Goal: Task Accomplishment & Management: Manage account settings

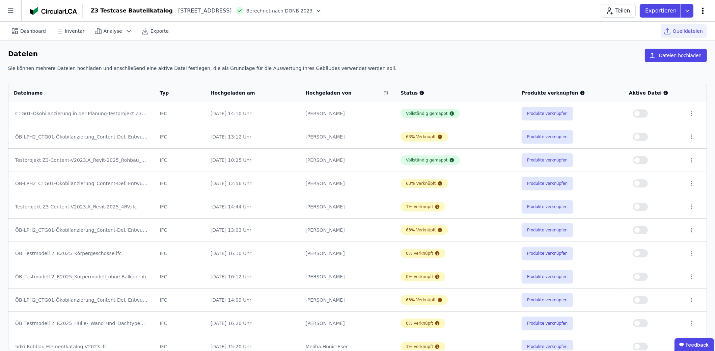
click at [702, 9] on icon at bounding box center [703, 11] width 8 height 8
click at [684, 27] on span "Gebäude bearbeiten" at bounding box center [671, 26] width 49 height 7
select select "**********"
select select "*"
select select "**********"
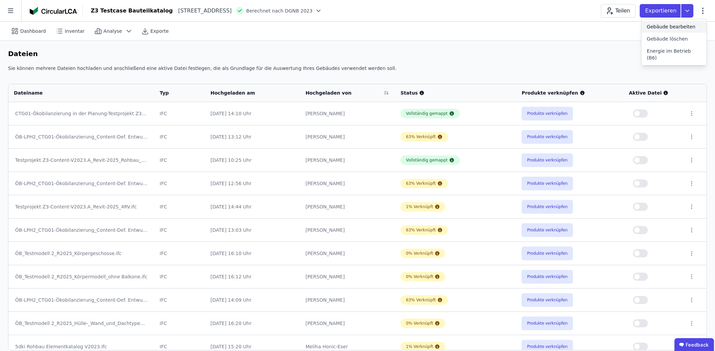
select select "**********"
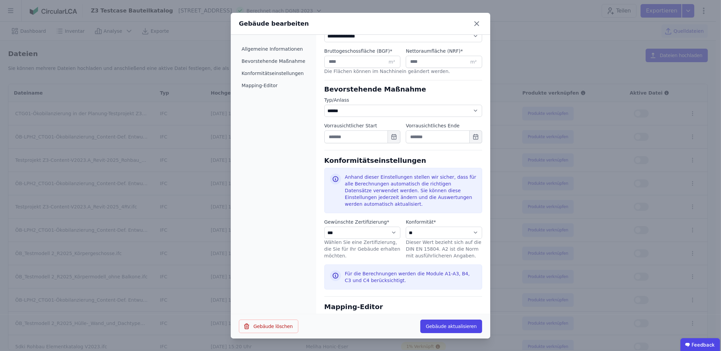
scroll to position [203, 0]
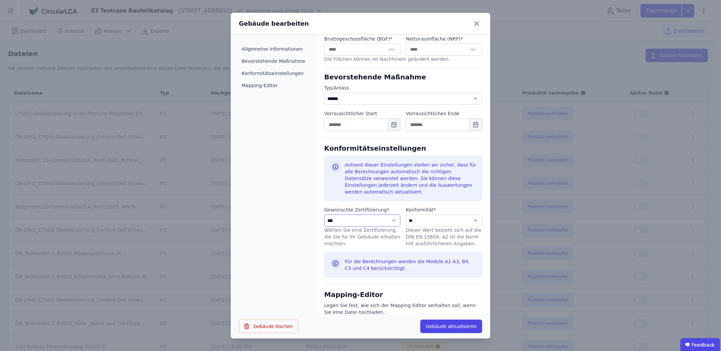
click at [385, 214] on select "**********" at bounding box center [362, 220] width 76 height 12
click at [480, 19] on div "Gebäude bearbeiten" at bounding box center [360, 24] width 259 height 22
click at [478, 25] on icon at bounding box center [476, 24] width 4 height 4
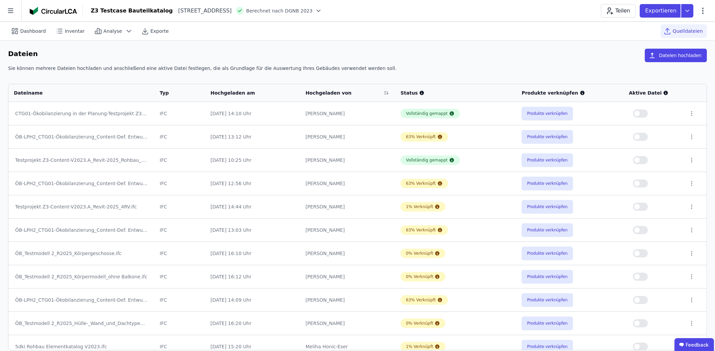
click at [704, 15] on div "Teilen Exportieren" at bounding box center [654, 11] width 106 height 14
click at [704, 11] on icon at bounding box center [704, 10] width 2 height 6
click at [688, 30] on span "Gebäude bearbeiten" at bounding box center [671, 26] width 49 height 7
select select "**********"
select select "*"
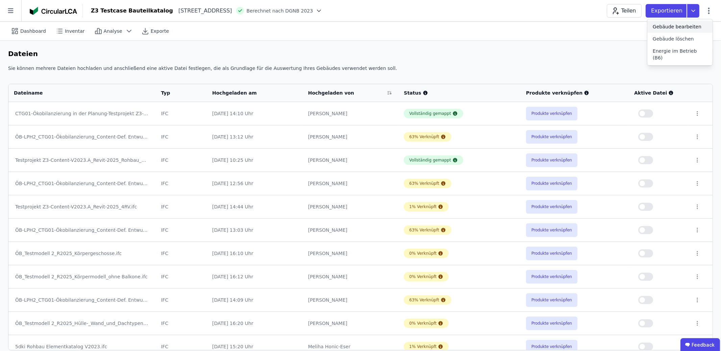
select select "**********"
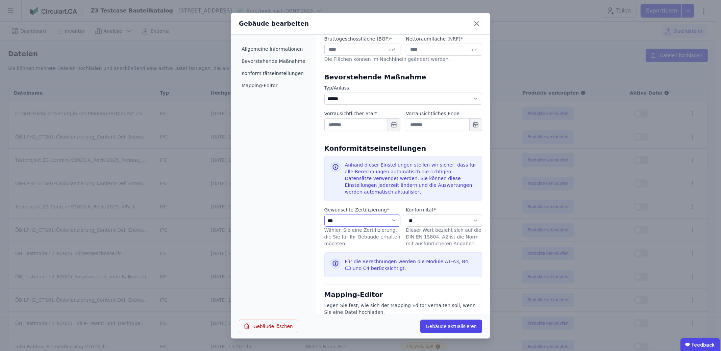
click at [386, 214] on select "**********" at bounding box center [362, 220] width 76 height 12
click at [389, 214] on select "**********" at bounding box center [362, 220] width 76 height 12
click at [475, 20] on icon at bounding box center [476, 23] width 11 height 11
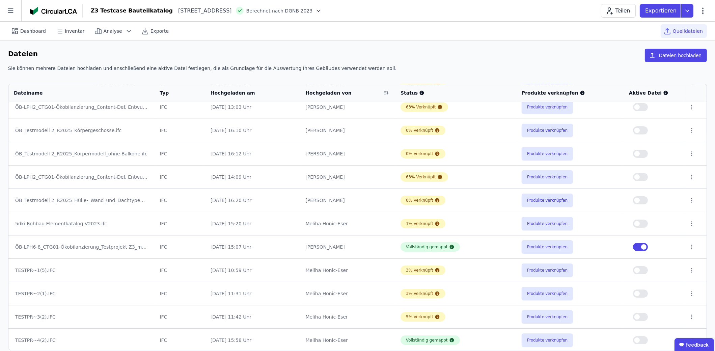
scroll to position [123, 0]
click at [701, 9] on icon at bounding box center [703, 11] width 8 height 8
click at [0, 11] on icon at bounding box center [10, 10] width 21 height 21
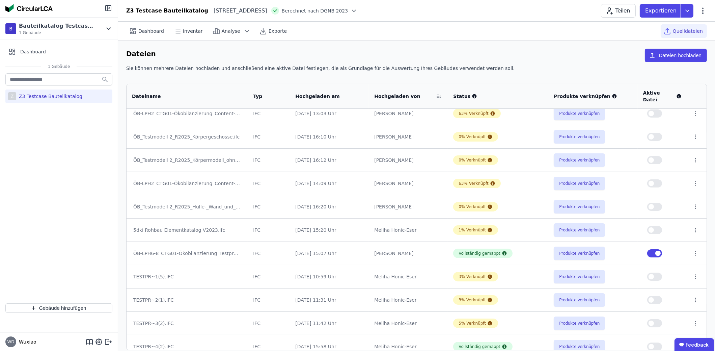
drag, startPoint x: 71, startPoint y: 96, endPoint x: 66, endPoint y: 95, distance: 5.1
click at [66, 95] on div "Z3 Testcase Bauteilkatalog" at bounding box center [49, 96] width 66 height 7
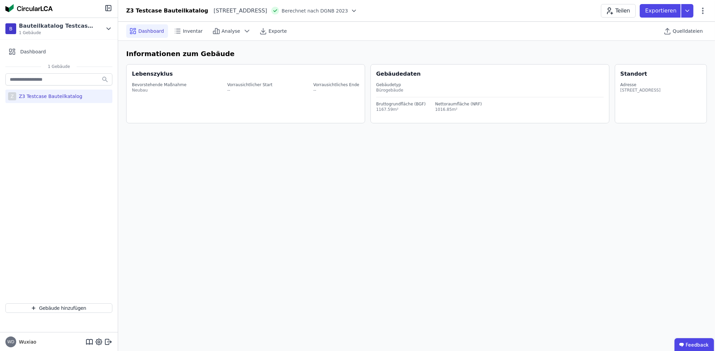
select select "*"
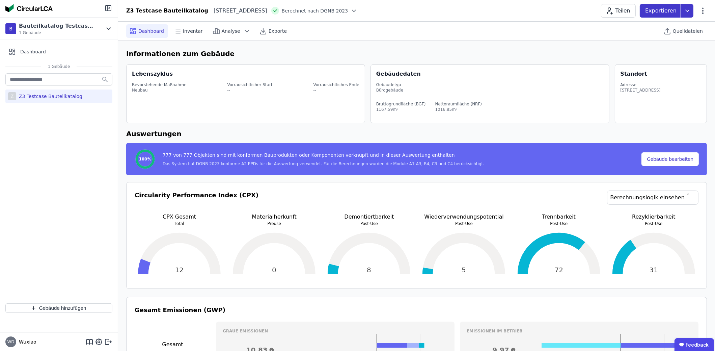
click at [693, 15] on icon at bounding box center [688, 11] width 12 height 14
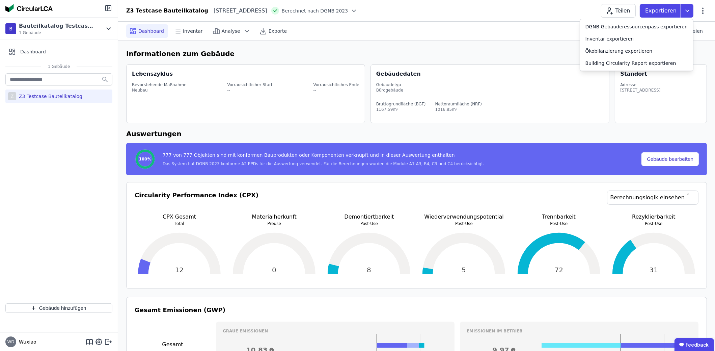
click at [571, 5] on div "Z3 Testcase Bauteilkatalog [STREET_ADDRESS] DE Berechnet nach DGNB 2023 Teilen …" at bounding box center [416, 11] width 597 height 14
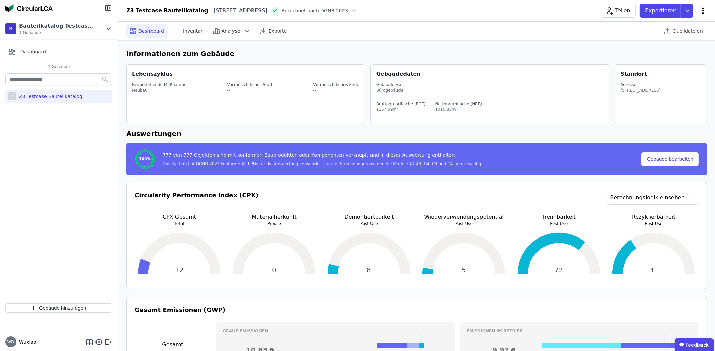
click at [704, 12] on icon at bounding box center [703, 11] width 8 height 8
click at [703, 8] on icon at bounding box center [704, 10] width 2 height 6
click at [343, 9] on span "Berechnet nach DGNB 2023" at bounding box center [315, 10] width 67 height 7
click at [350, 8] on div at bounding box center [352, 10] width 9 height 7
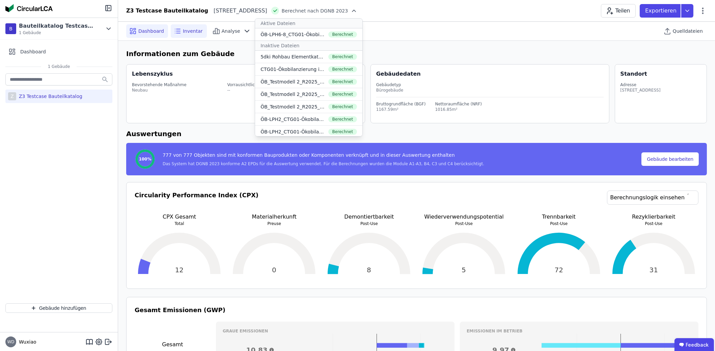
click at [198, 31] on div "Inventar" at bounding box center [189, 31] width 36 height 14
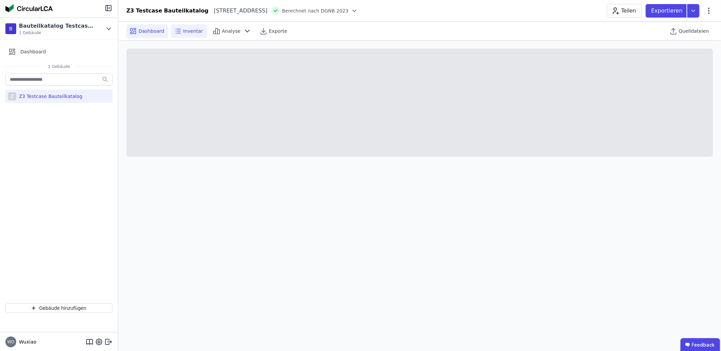
click at [228, 30] on span "Analyse" at bounding box center [231, 31] width 19 height 7
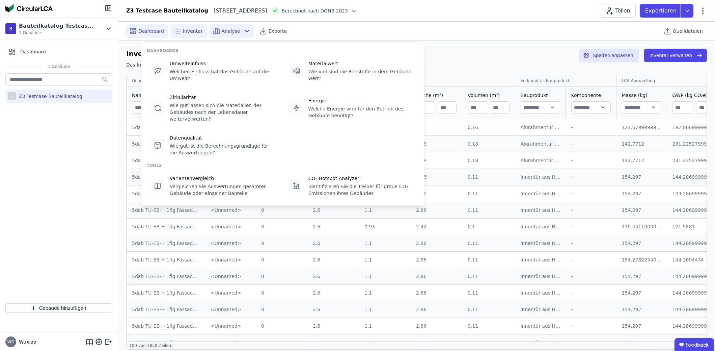
click at [140, 30] on span "Dashboard" at bounding box center [151, 31] width 26 height 7
select select "*"
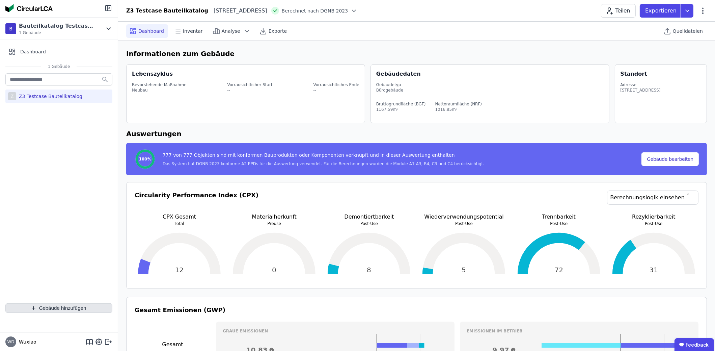
click at [46, 307] on button "Gebäude hinzufügen" at bounding box center [58, 307] width 107 height 9
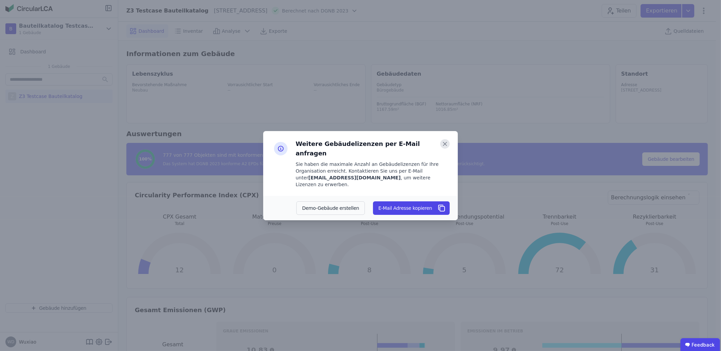
click at [446, 149] on icon at bounding box center [444, 143] width 9 height 9
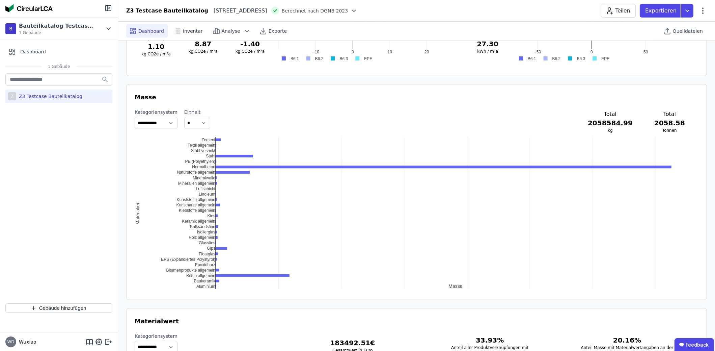
scroll to position [614, 0]
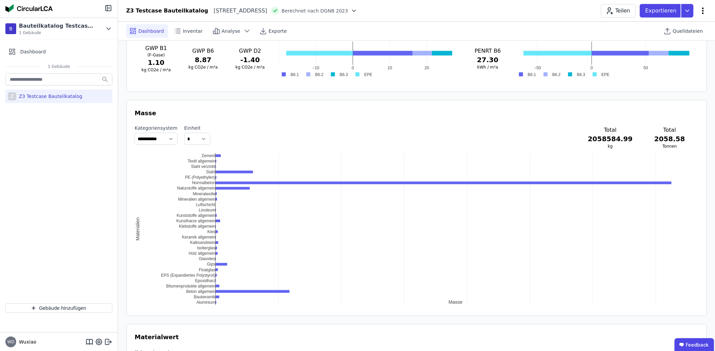
click at [703, 11] on icon at bounding box center [703, 11] width 8 height 8
click at [705, 7] on icon at bounding box center [703, 11] width 8 height 8
click at [705, 8] on icon at bounding box center [703, 11] width 8 height 8
click at [706, 12] on icon at bounding box center [703, 11] width 8 height 8
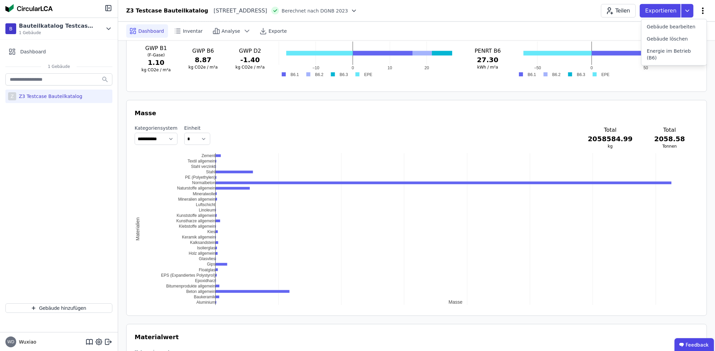
click at [702, 7] on icon at bounding box center [703, 11] width 8 height 8
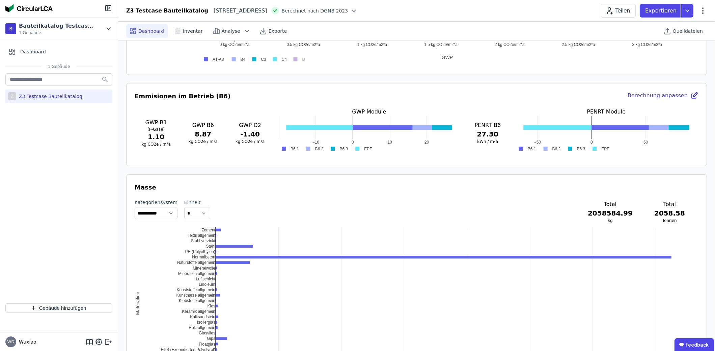
scroll to position [445, 0]
